Goal: Complete application form

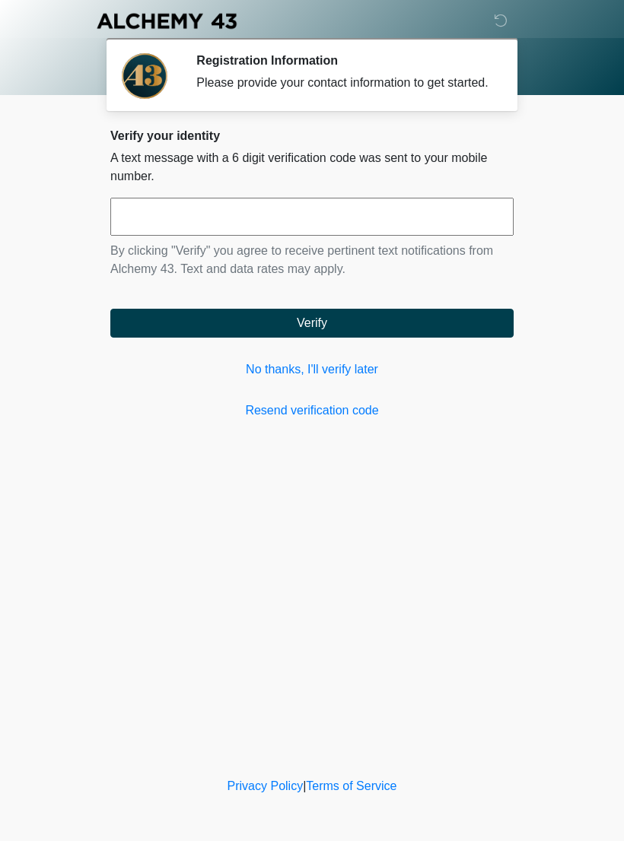
click at [237, 226] on input "text" at bounding box center [311, 217] width 403 height 38
type input "******"
click at [332, 336] on button "Verify" at bounding box center [311, 323] width 403 height 29
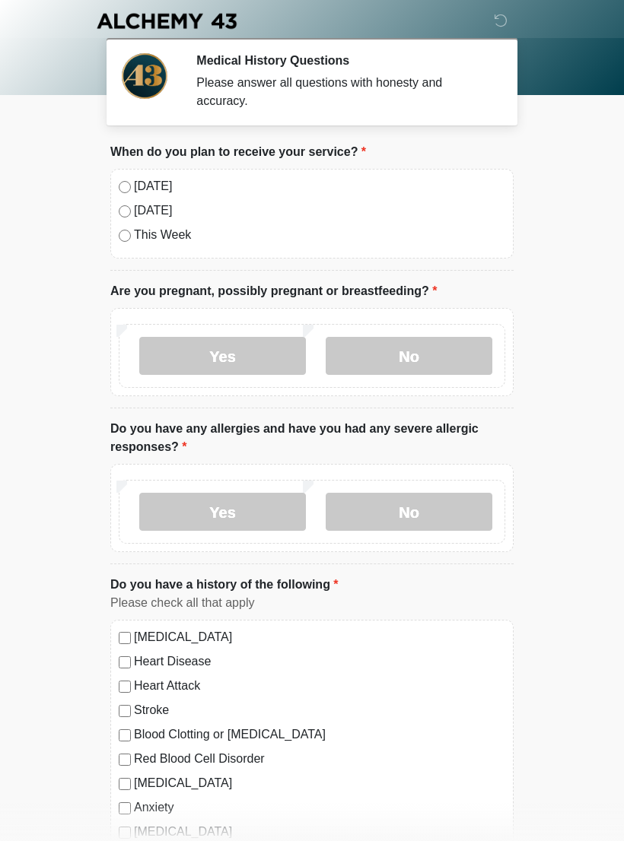
click at [440, 356] on label "No" at bounding box center [409, 356] width 167 height 38
click at [437, 509] on label "No" at bounding box center [409, 512] width 167 height 38
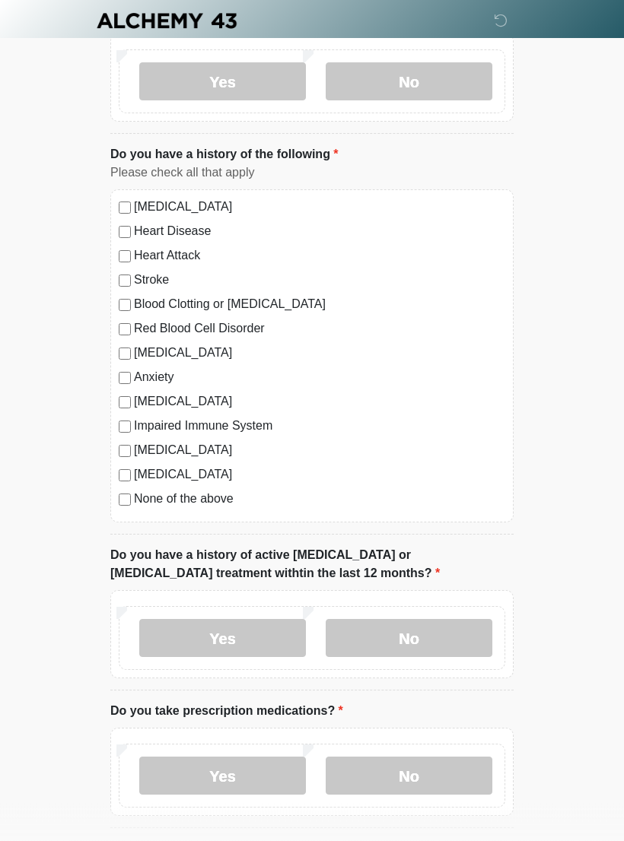
scroll to position [431, 0]
click at [434, 634] on label "No" at bounding box center [409, 637] width 167 height 38
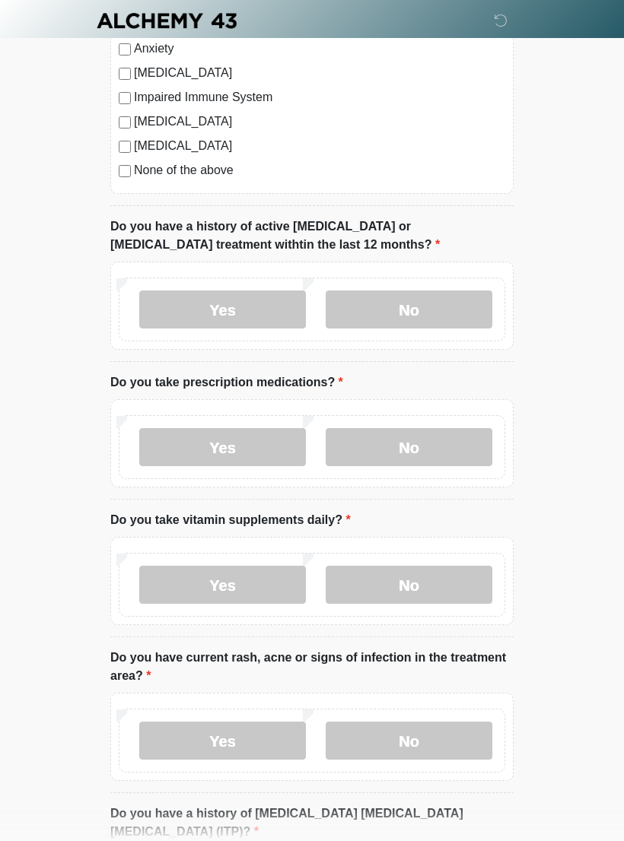
scroll to position [759, 0]
click at [237, 442] on label "Yes" at bounding box center [222, 447] width 167 height 38
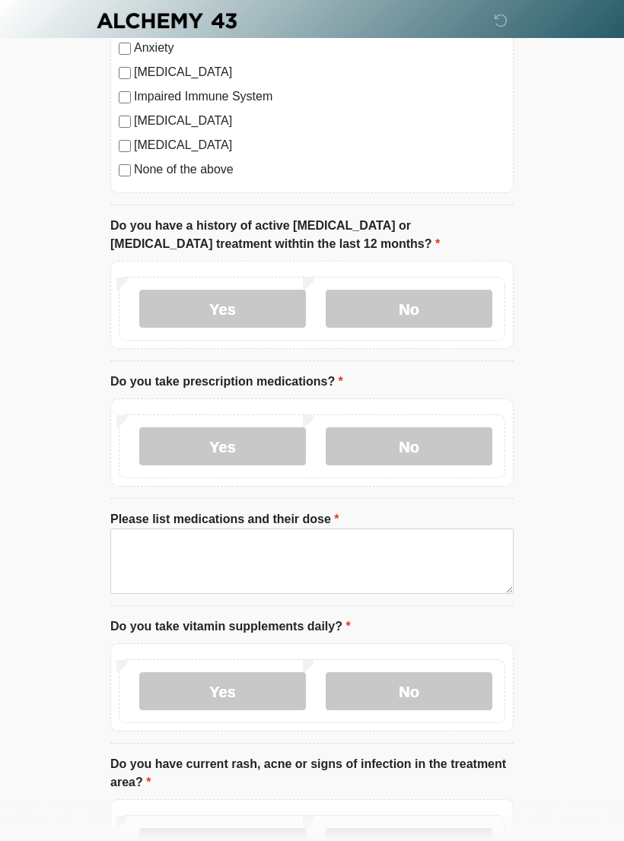
scroll to position [760, 0]
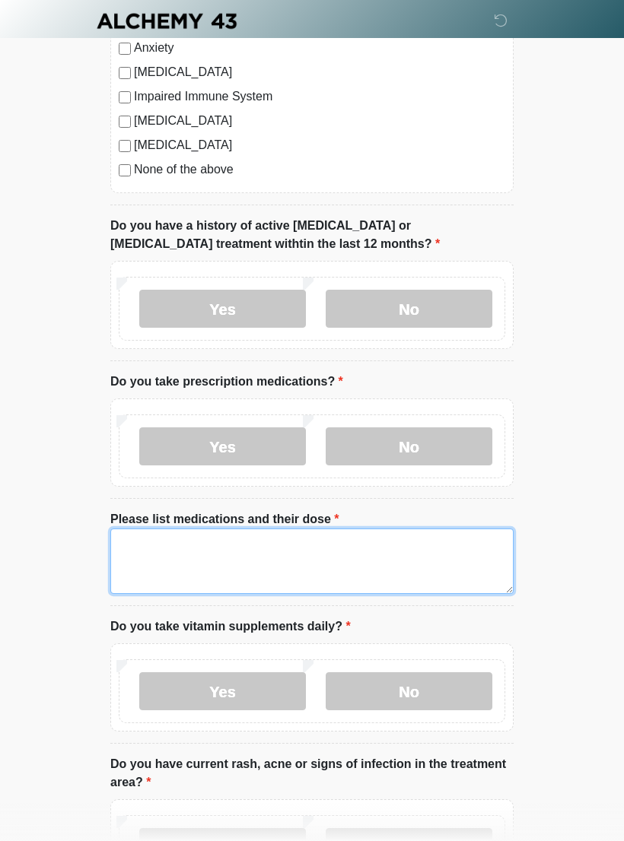
click at [158, 542] on textarea "Please list medications and their dose" at bounding box center [311, 561] width 403 height 65
type textarea "**********"
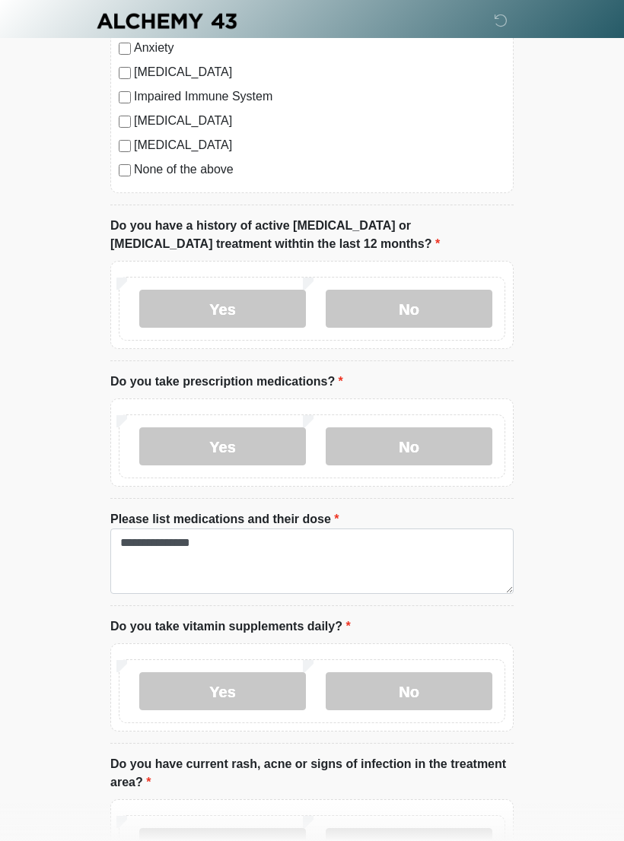
click at [234, 692] on label "Yes" at bounding box center [222, 691] width 167 height 38
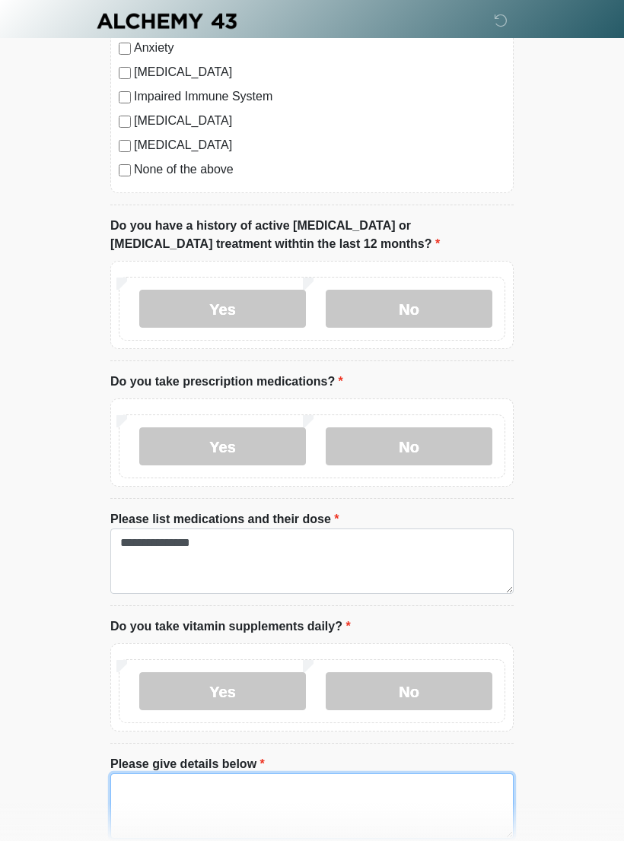
click at [269, 788] on textarea "Please give details below" at bounding box center [311, 806] width 403 height 65
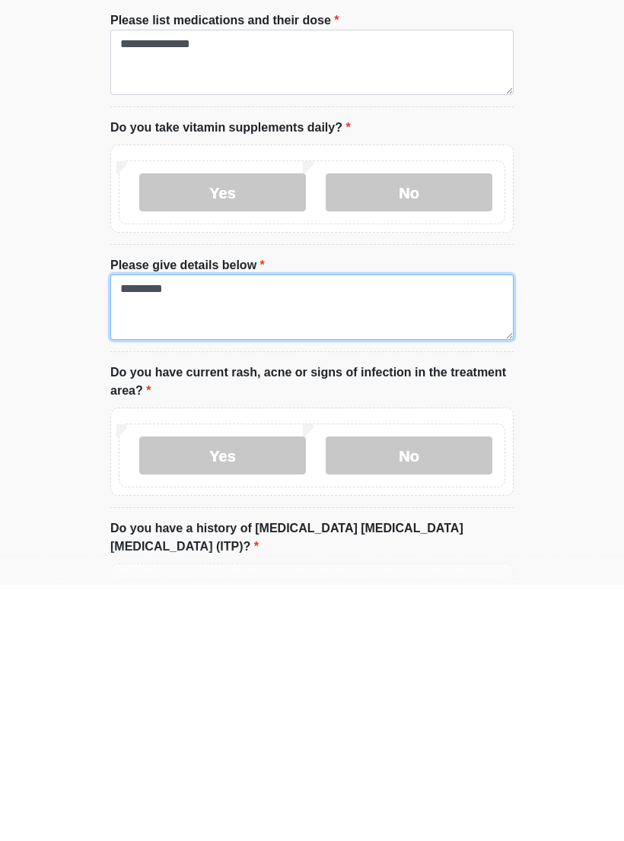
type textarea "*********"
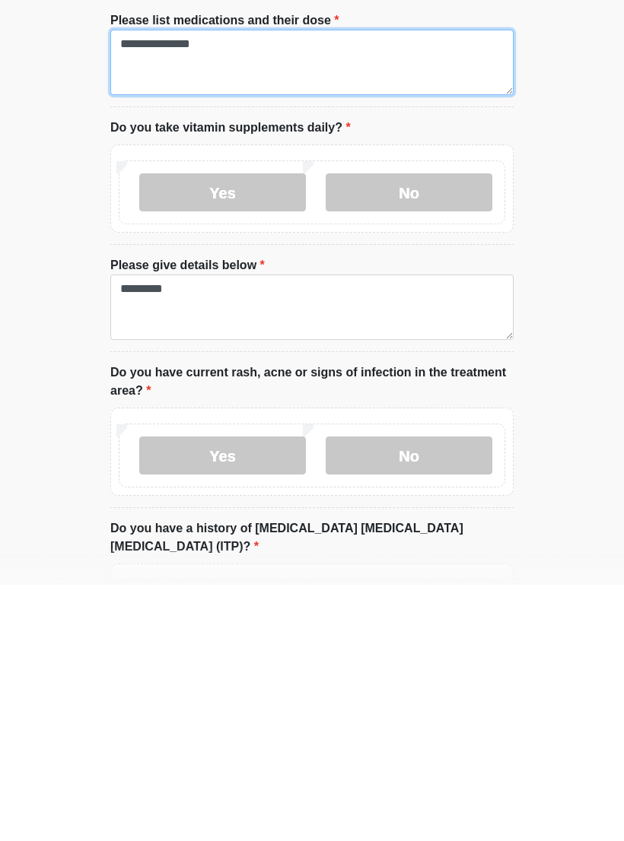
click at [300, 286] on textarea "**********" at bounding box center [311, 318] width 403 height 65
type textarea "**********"
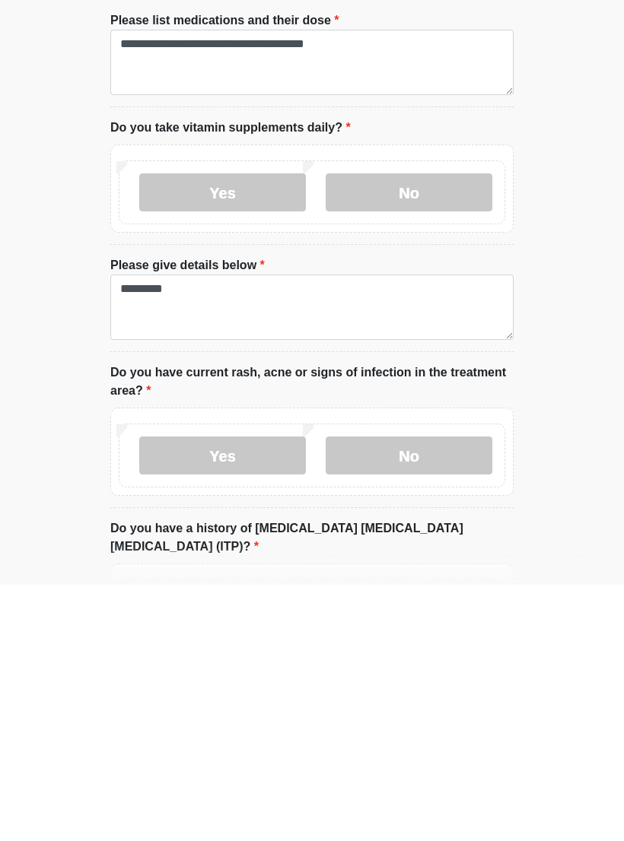
click at [437, 693] on label "No" at bounding box center [409, 712] width 167 height 38
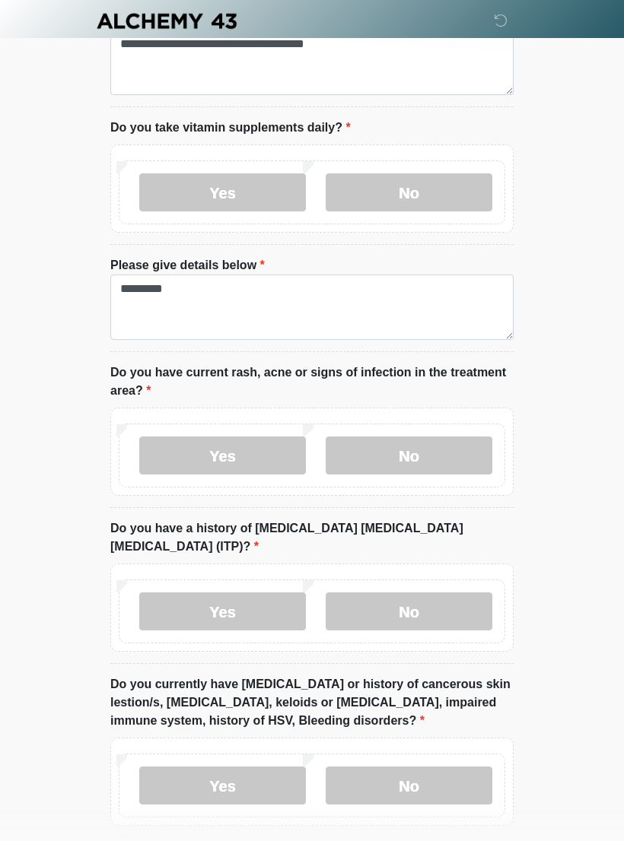
click at [428, 593] on label "No" at bounding box center [409, 612] width 167 height 38
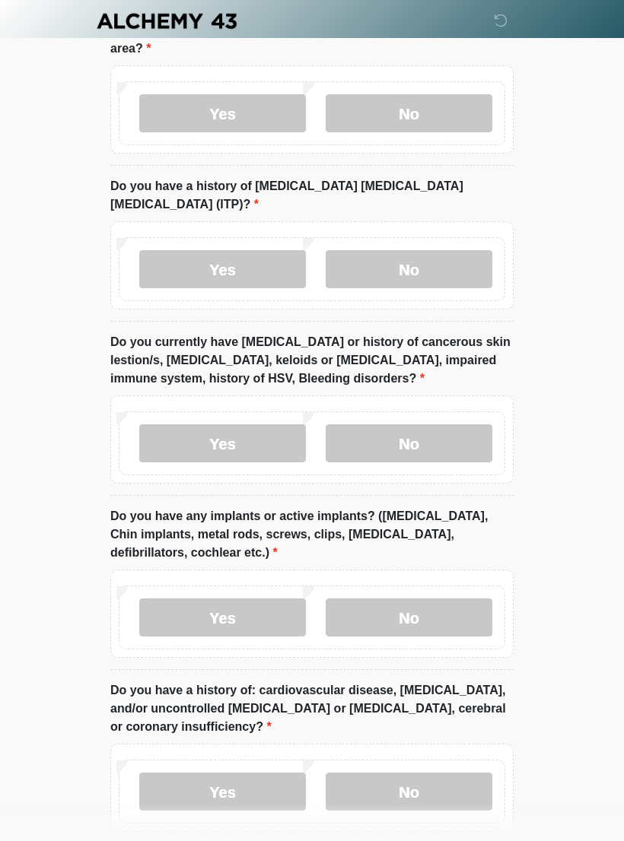
scroll to position [1601, 0]
click at [415, 424] on label "No" at bounding box center [409, 443] width 167 height 38
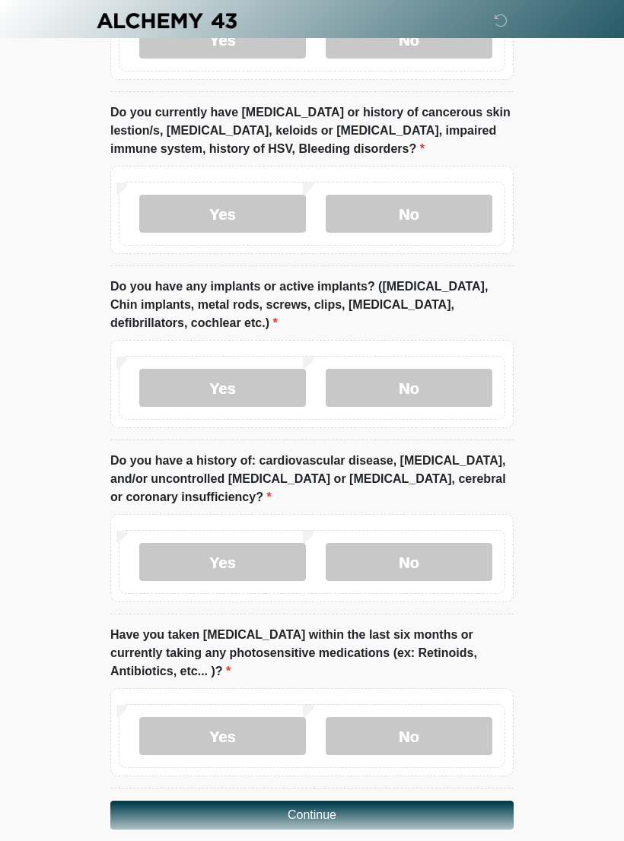
scroll to position [1831, 0]
click at [414, 369] on label "No" at bounding box center [409, 388] width 167 height 38
click at [422, 543] on label "No" at bounding box center [409, 562] width 167 height 38
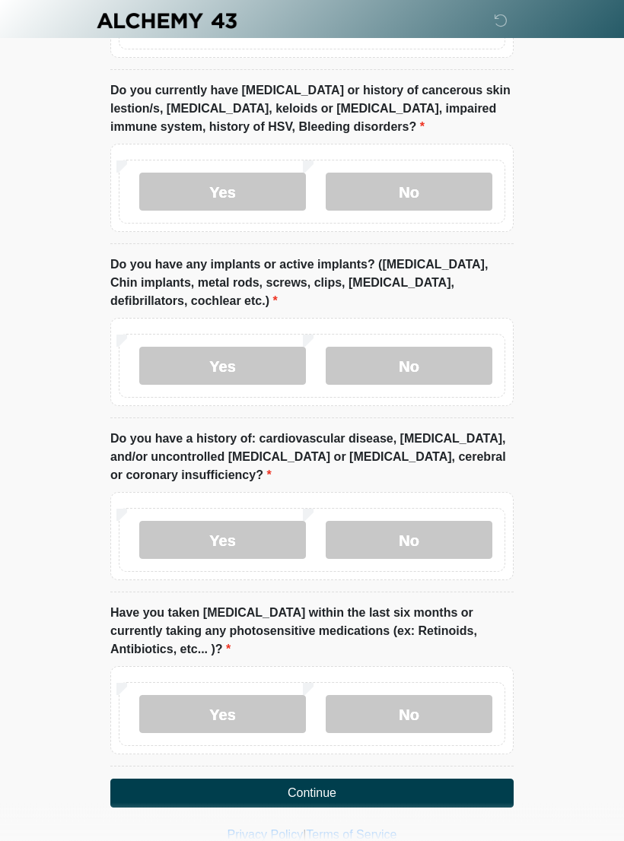
scroll to position [1855, 0]
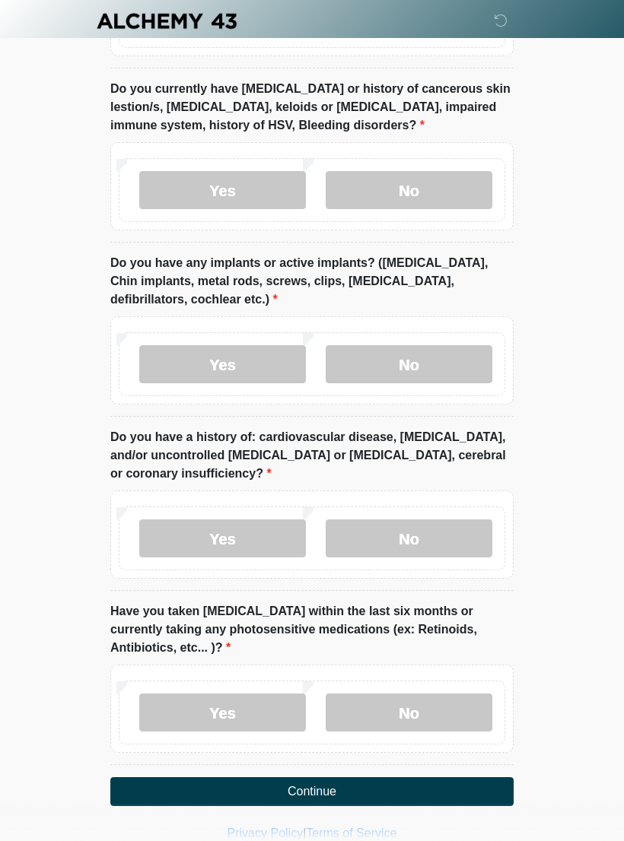
click at [240, 694] on label "Yes" at bounding box center [222, 713] width 167 height 38
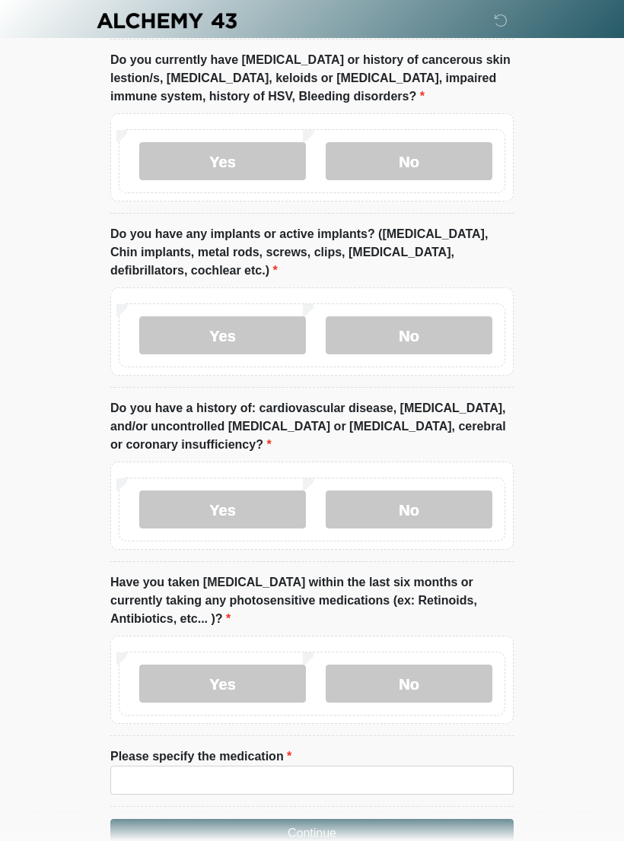
scroll to position [1925, 0]
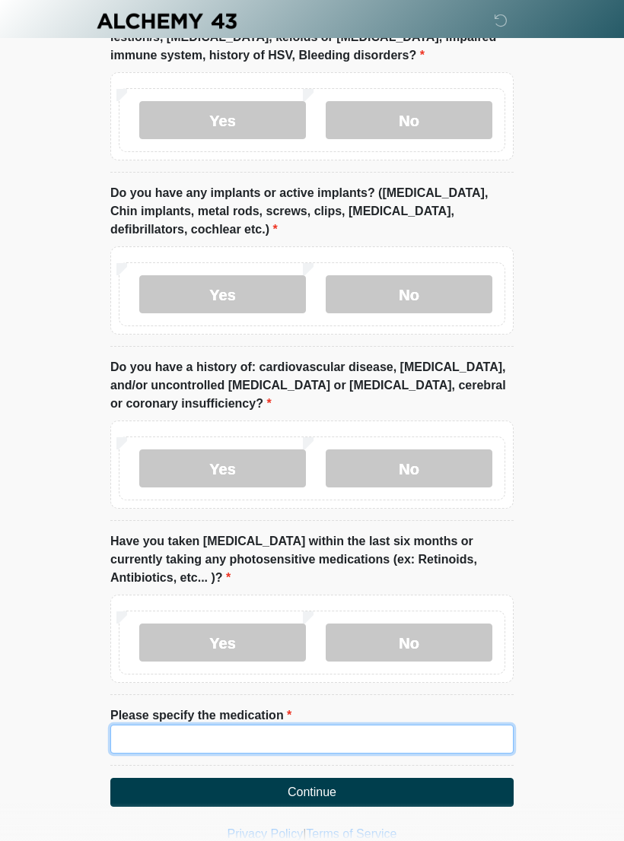
click at [224, 725] on input "Please specify the medication" at bounding box center [311, 739] width 403 height 29
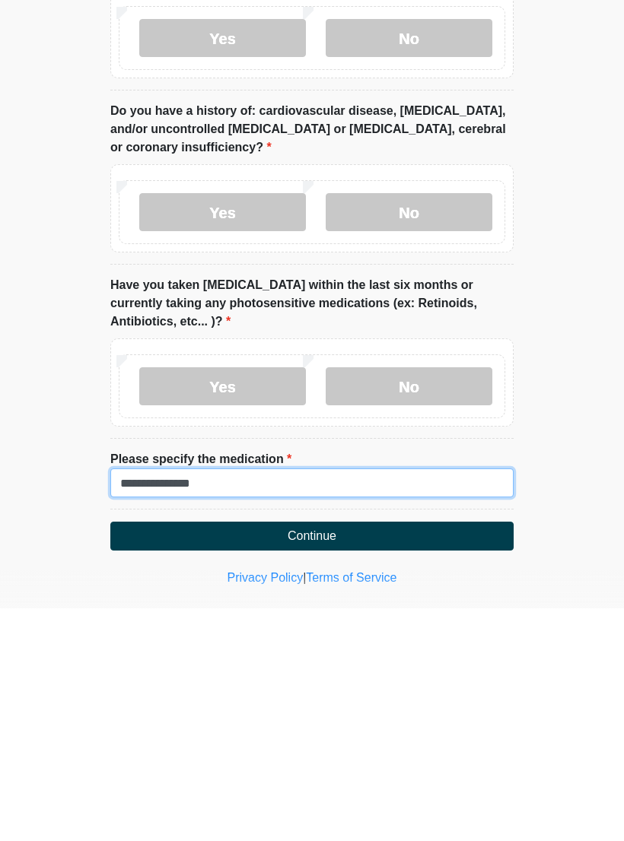
type input "**********"
click at [335, 755] on button "Continue" at bounding box center [311, 769] width 403 height 29
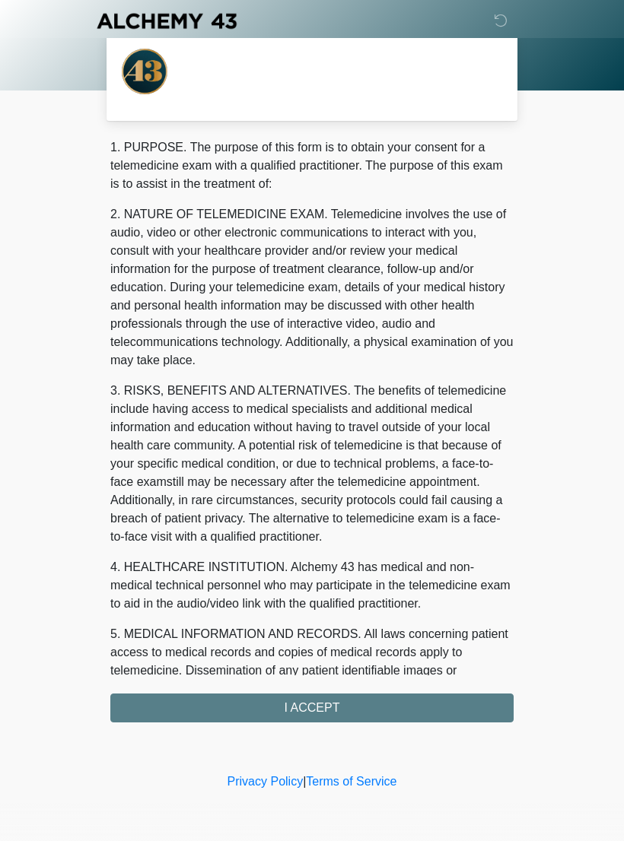
scroll to position [0, 0]
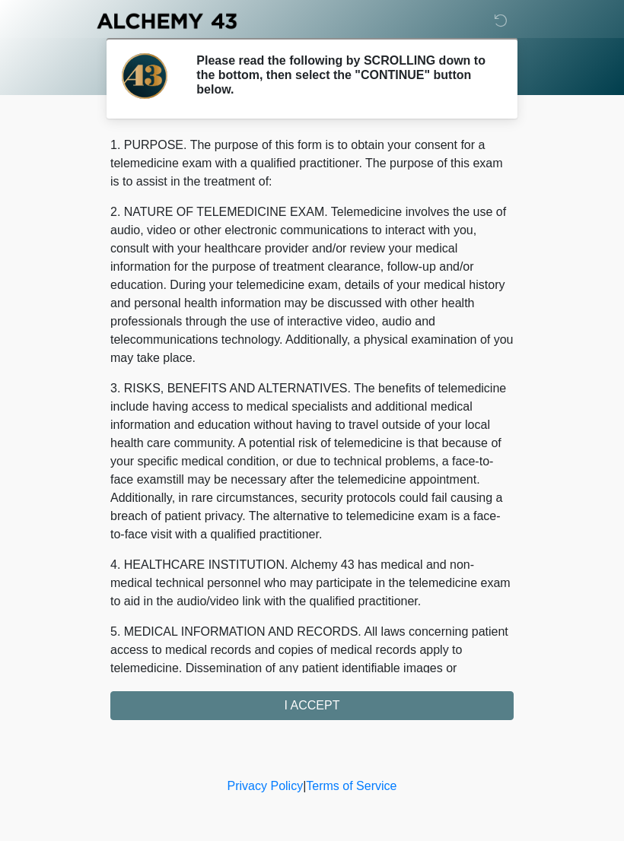
click at [327, 708] on div "1. PURPOSE. The purpose of this form is to obtain your consent for a telemedici…" at bounding box center [311, 428] width 403 height 584
click at [323, 704] on div "1. PURPOSE. The purpose of this form is to obtain your consent for a telemedici…" at bounding box center [311, 428] width 403 height 584
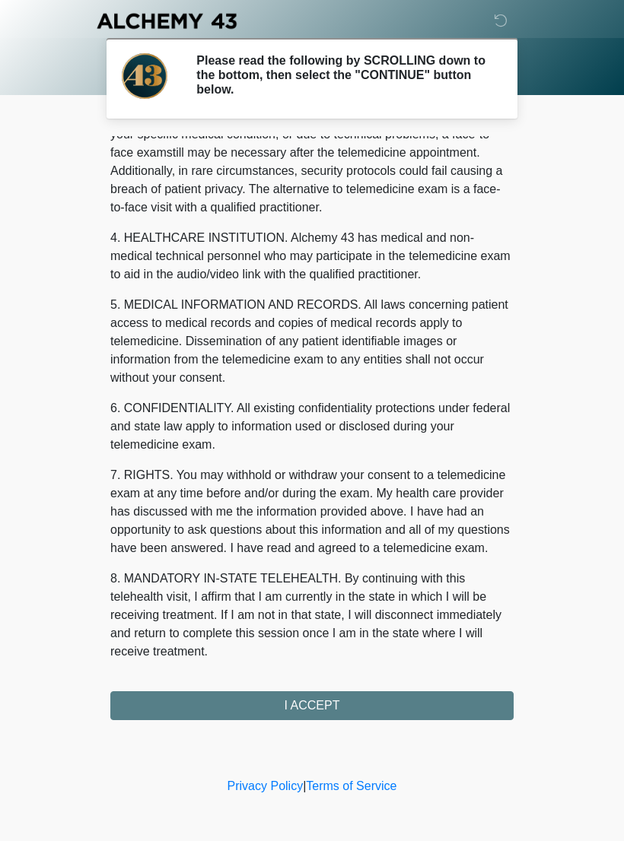
scroll to position [345, 0]
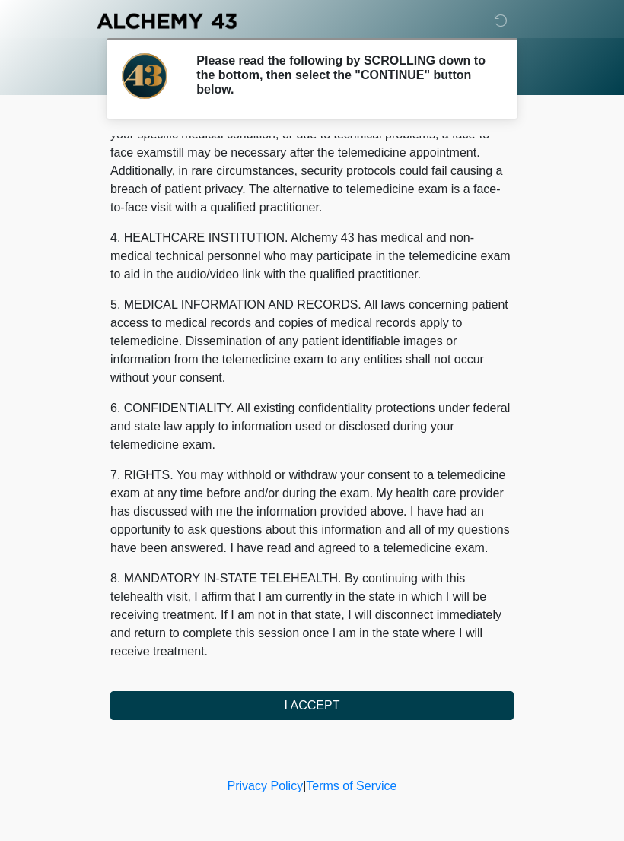
click at [324, 704] on button "I ACCEPT" at bounding box center [311, 706] width 403 height 29
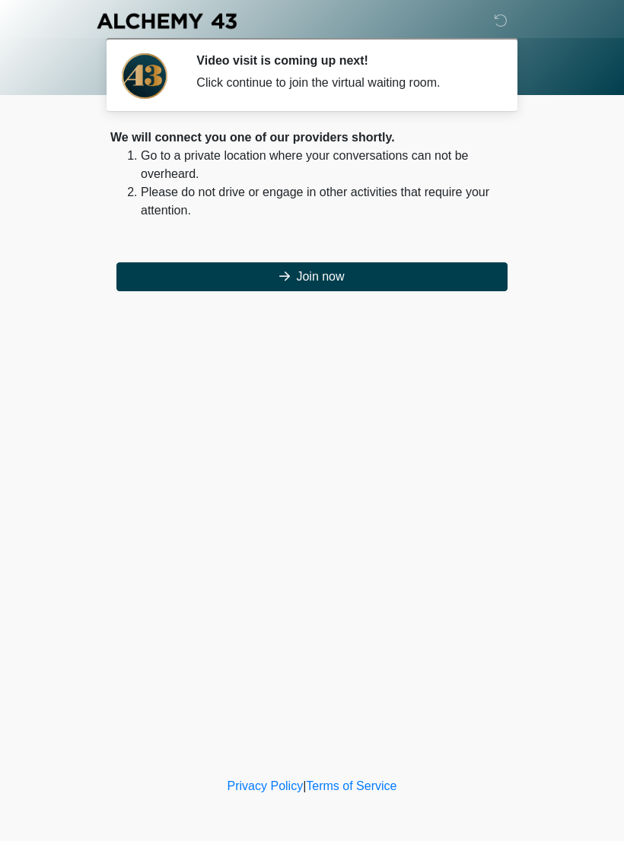
click at [333, 277] on button "Join now" at bounding box center [311, 276] width 391 height 29
